Goal: Find contact information: Find contact information

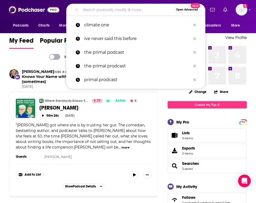
click at [110, 8] on input "Search podcasts, credits, & more..." at bounding box center [127, 10] width 93 height 8
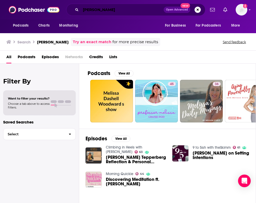
click at [127, 13] on input "[PERSON_NAME]" at bounding box center [122, 10] width 83 height 8
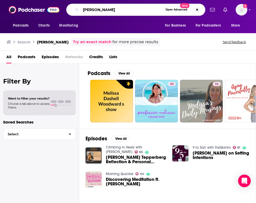
click at [127, 13] on input "[PERSON_NAME]" at bounding box center [122, 10] width 82 height 8
type input "move with heart"
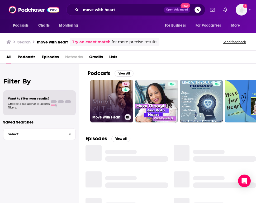
click at [113, 98] on link "67 Move With Heart" at bounding box center [111, 101] width 43 height 43
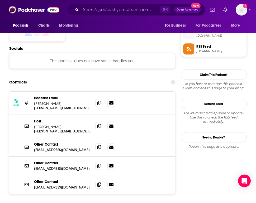
scroll to position [470, 0]
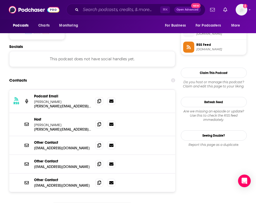
click at [63, 94] on p "Podcast Email" at bounding box center [62, 96] width 57 height 4
click at [100, 99] on icon at bounding box center [99, 101] width 4 height 4
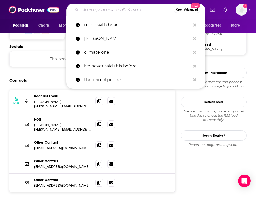
click at [117, 9] on input "Search podcasts, credits, & more..." at bounding box center [127, 10] width 93 height 8
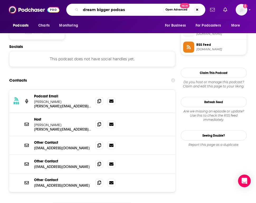
type input "dream bigger podcast"
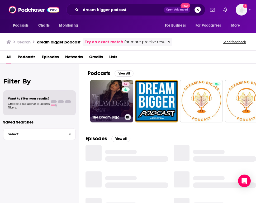
click at [100, 99] on link "57 The Dream Bigger Podcast" at bounding box center [111, 101] width 43 height 43
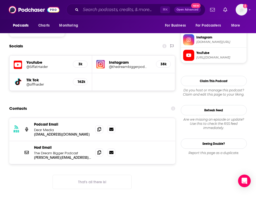
scroll to position [463, 0]
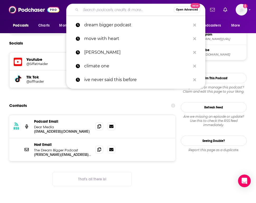
click at [117, 7] on input "Search podcasts, credits, & more..." at bounding box center [127, 10] width 93 height 8
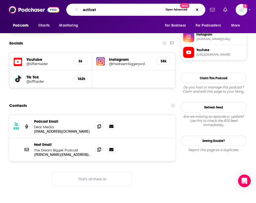
type input "activate"
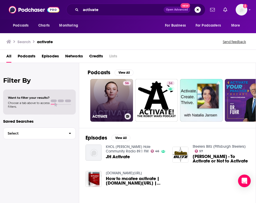
click at [112, 109] on link "56 ACTIVATE" at bounding box center [111, 100] width 43 height 43
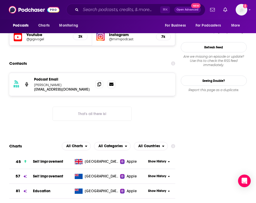
scroll to position [467, 0]
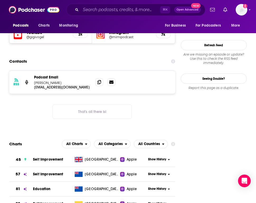
click at [61, 75] on p "Podcast Email" at bounding box center [62, 77] width 57 height 4
click at [98, 80] on icon at bounding box center [99, 82] width 4 height 4
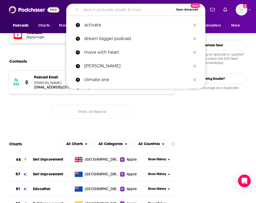
click at [102, 12] on input "Search podcasts, credits, & more..." at bounding box center [127, 10] width 93 height 8
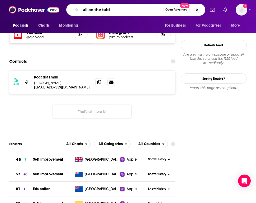
type input "all on the table"
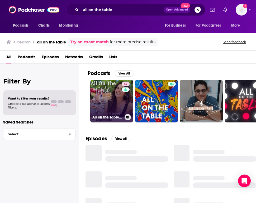
click at [107, 88] on link "57 All on the Table with [PERSON_NAME]" at bounding box center [111, 101] width 43 height 43
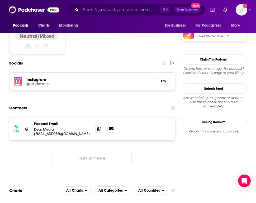
scroll to position [407, 0]
